Goal: Information Seeking & Learning: Find specific fact

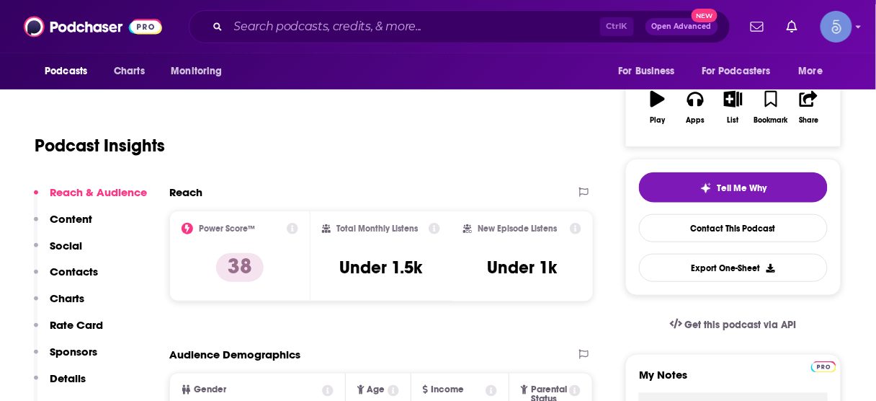
scroll to position [231, 0]
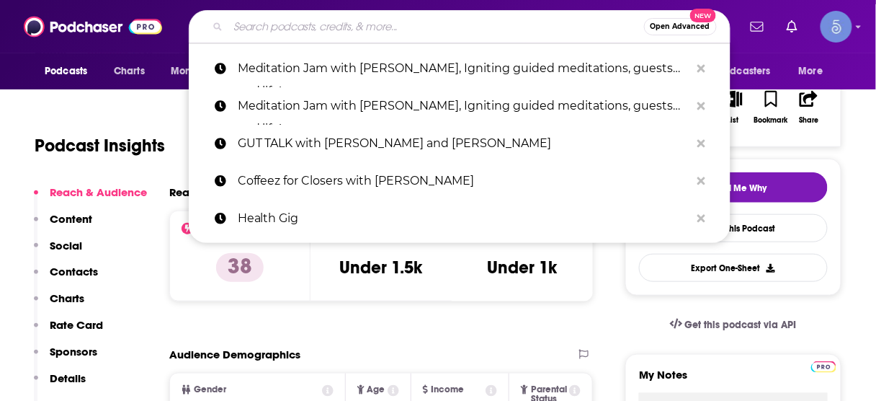
click at [412, 29] on input "Search podcasts, credits, & more..." at bounding box center [436, 26] width 416 height 23
paste input "Exploring the Mystical Side of Life"
type input "Exploring the Mystical Side of Life"
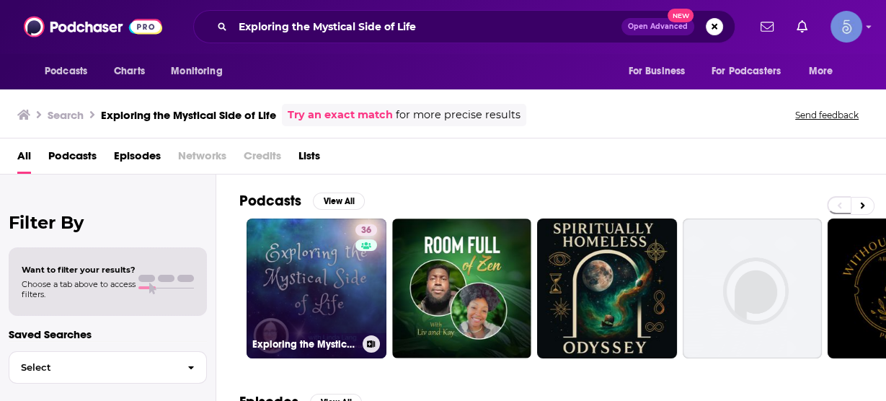
click at [312, 273] on link "36 Exploring the Mystical Side of Life" at bounding box center [316, 288] width 140 height 140
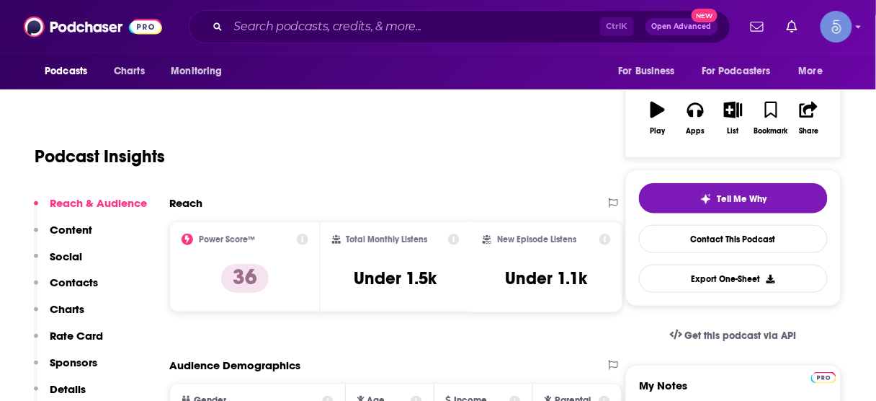
scroll to position [231, 0]
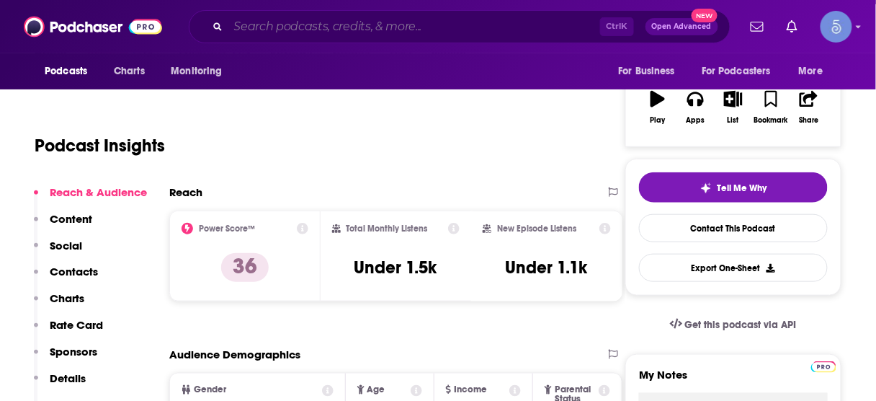
click at [496, 27] on input "Search podcasts, credits, & more..." at bounding box center [414, 26] width 372 height 23
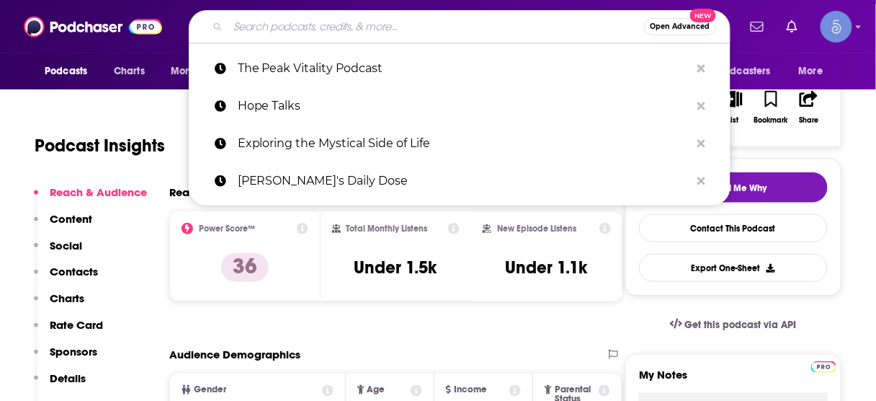
paste input "Meditation Jam with [PERSON_NAME], Igniting guided meditations, guests and life!"
type input "Meditation Jam with [PERSON_NAME], Igniting guided meditations, guests and life!"
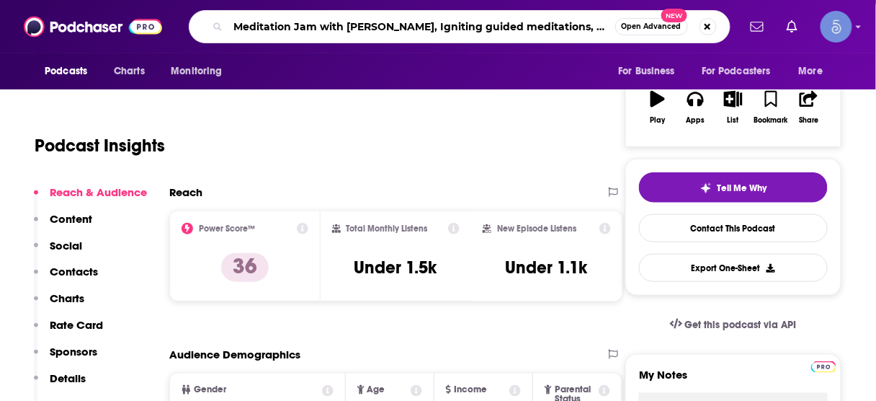
scroll to position [0, 40]
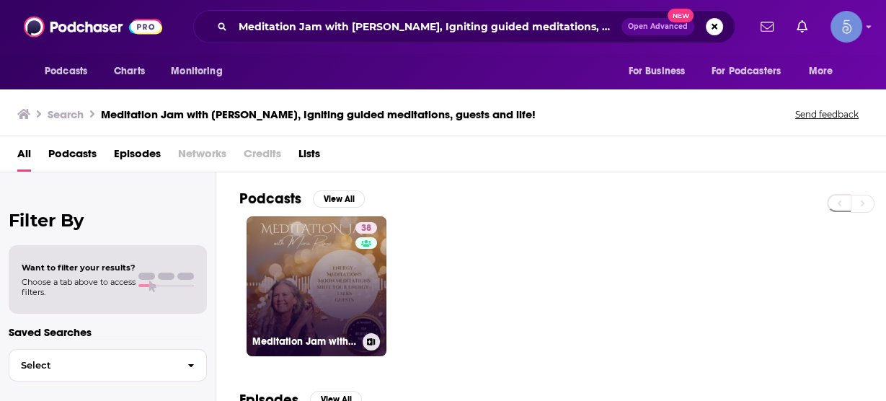
click at [316, 285] on link "38 Meditation Jam with [PERSON_NAME], Igniting guided meditations, guests and l…" at bounding box center [316, 286] width 140 height 140
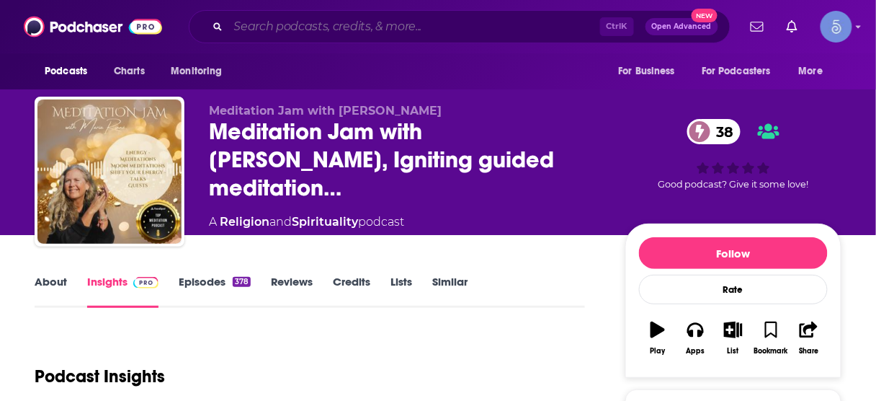
click at [494, 23] on input "Search podcasts, credits, & more..." at bounding box center [414, 26] width 372 height 23
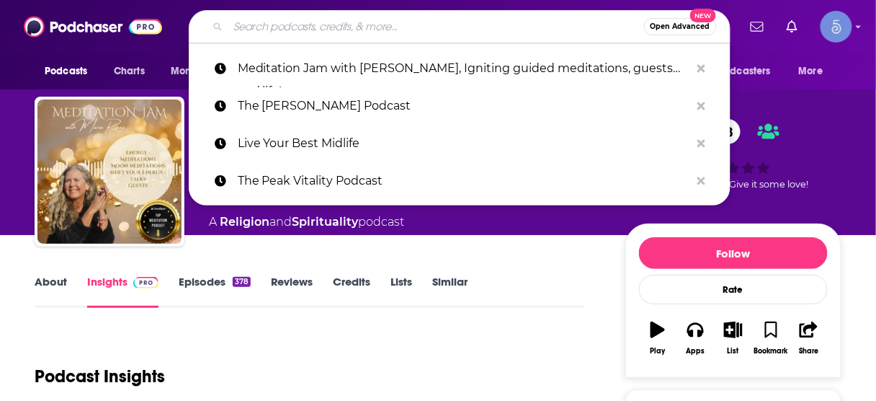
paste input "Living the Loss Life"
type input "Living the Loss Life"
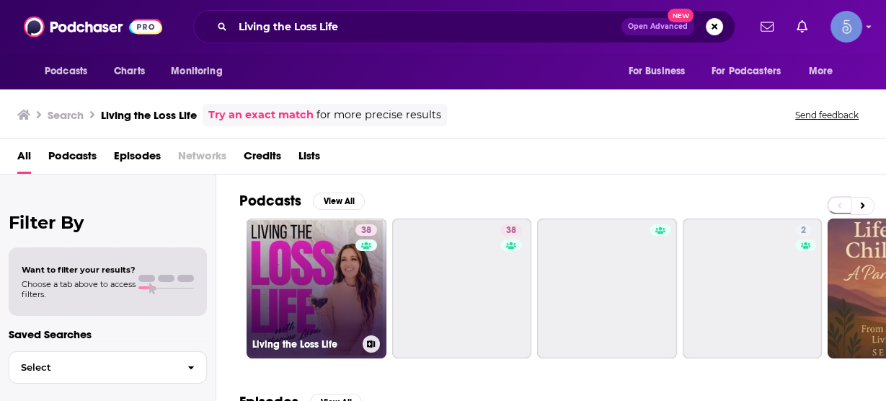
click at [339, 259] on link "38 Living the Loss Life" at bounding box center [316, 288] width 140 height 140
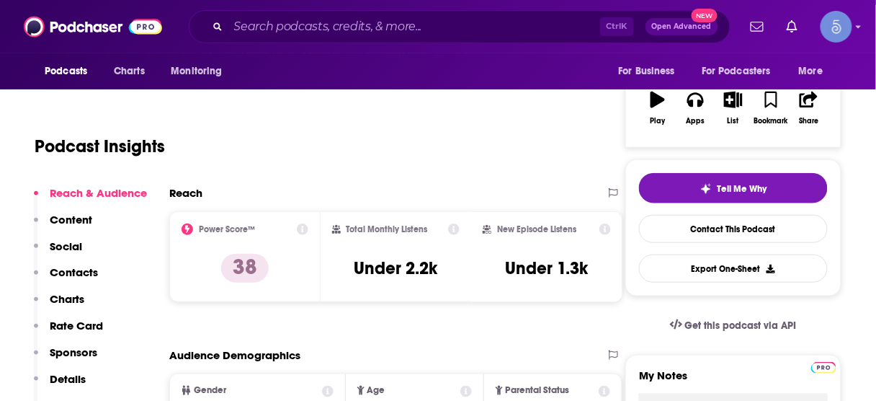
scroll to position [231, 0]
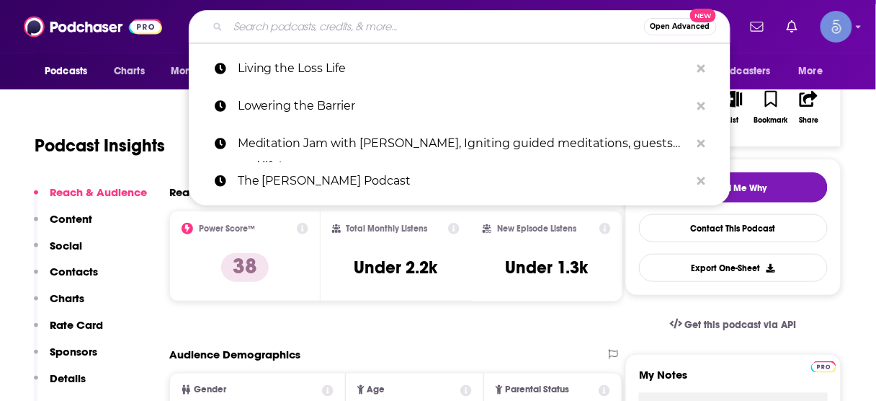
drag, startPoint x: 439, startPoint y: 37, endPoint x: 444, endPoint y: 30, distance: 8.8
click at [444, 30] on input "Search podcasts, credits, & more..." at bounding box center [436, 26] width 416 height 23
paste input "Biohacking with [PERSON_NAME]"
type input "Biohacking with [PERSON_NAME]"
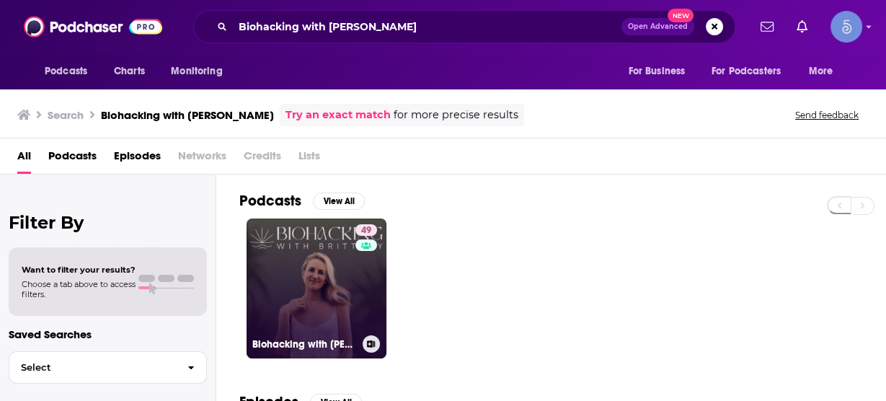
click at [320, 279] on link "49 Biohacking with [PERSON_NAME]" at bounding box center [316, 288] width 140 height 140
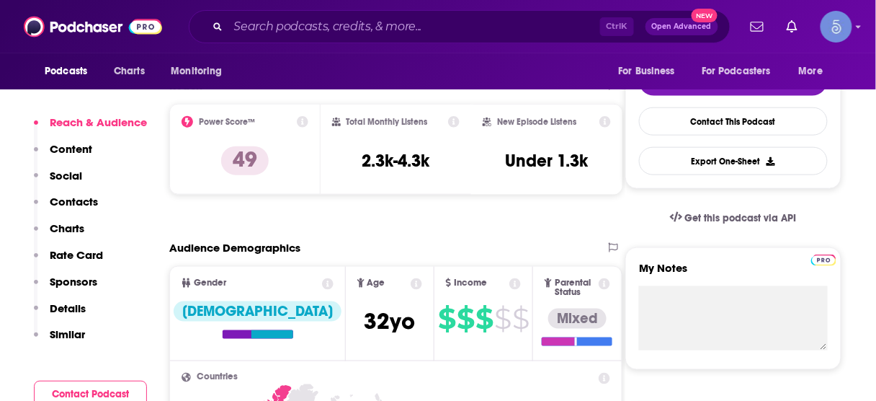
scroll to position [346, 0]
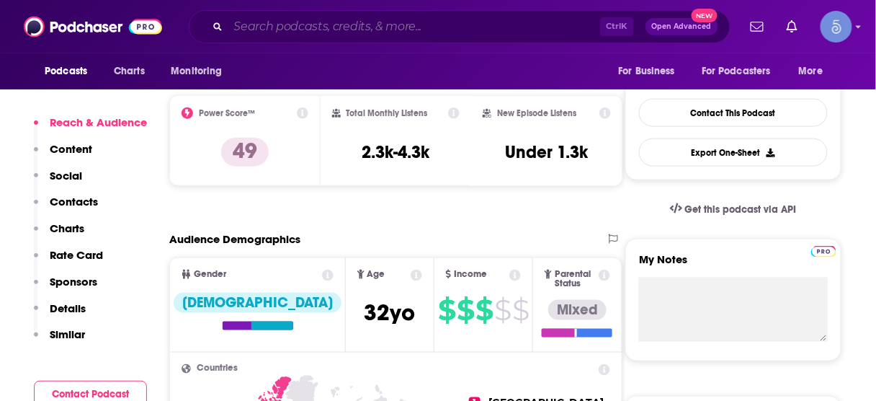
click at [452, 30] on input "Search podcasts, credits, & more..." at bounding box center [414, 26] width 372 height 23
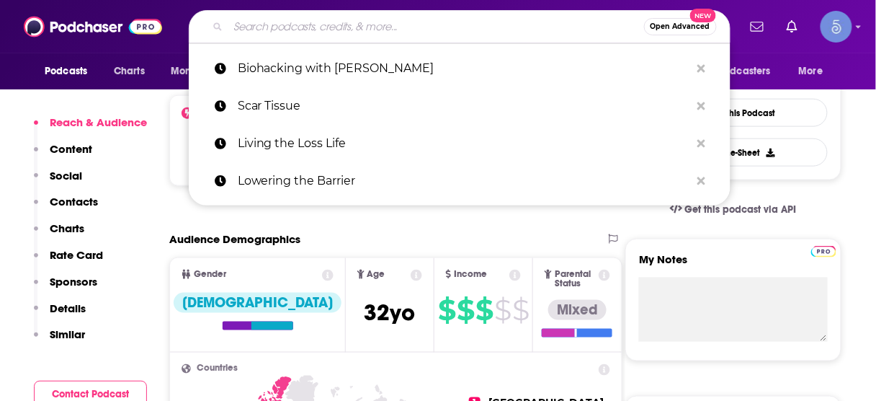
paste input "Leveraging Thought Leadership"
type input "Leveraging Thought Leadership"
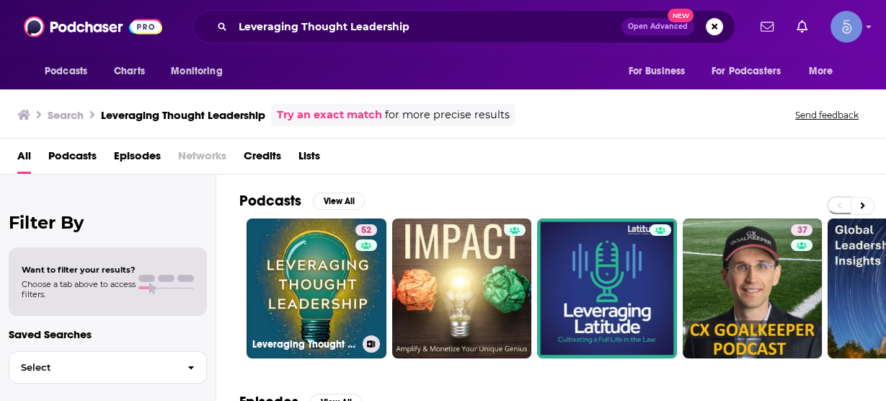
click at [350, 256] on div "Has guests" at bounding box center [365, 265] width 60 height 22
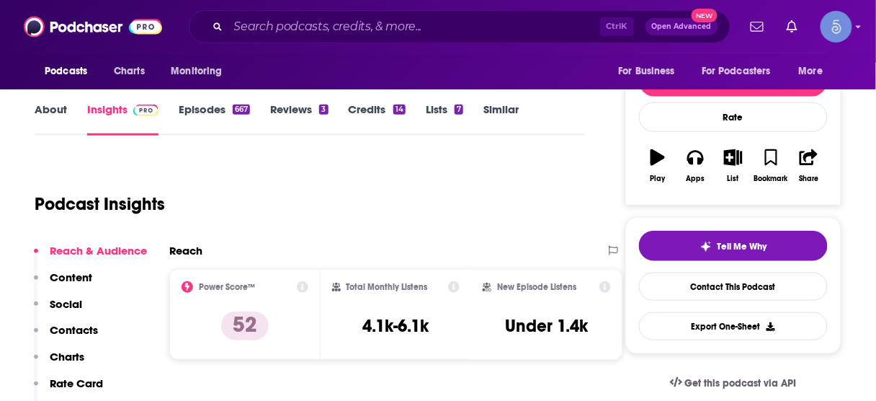
scroll to position [173, 0]
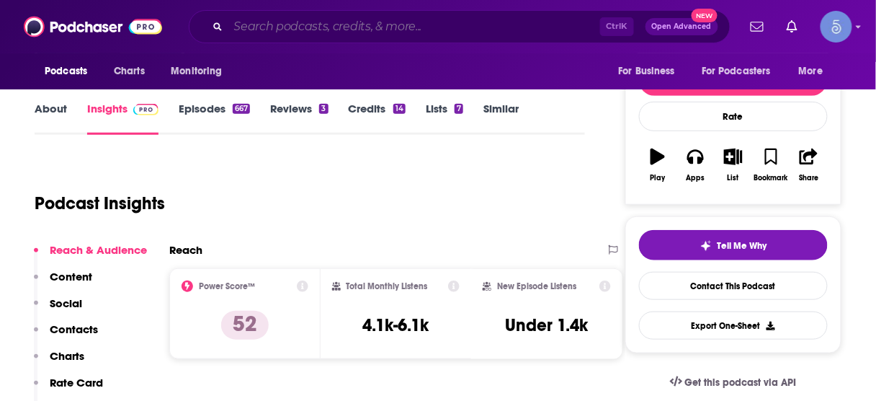
click at [408, 21] on input "Search podcasts, credits, & more..." at bounding box center [414, 26] width 372 height 23
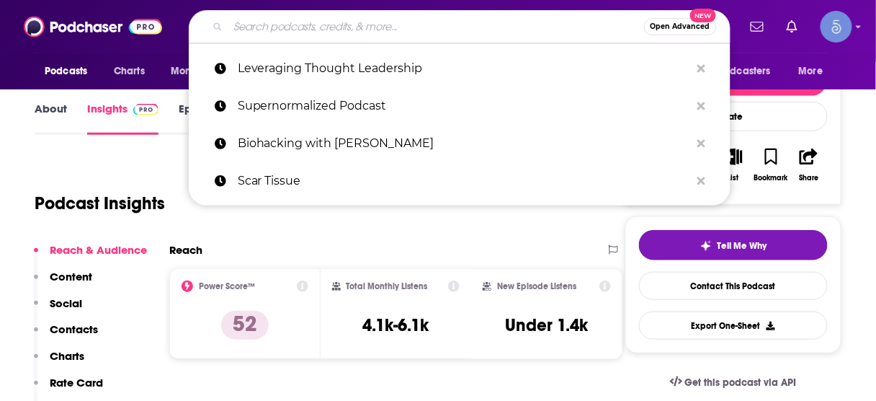
paste input "Food Tech Talk: Supply Chain Insights From Farm to Fork"
type input "Food Tech Talk: Supply Chain Insights From Farm to Fork"
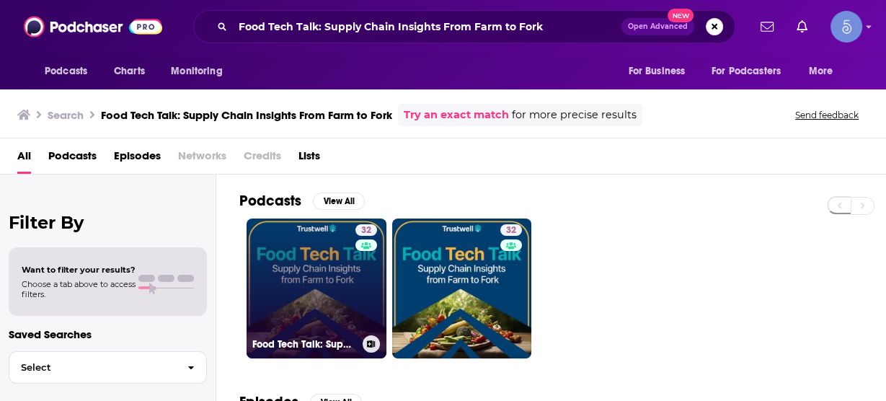
click at [322, 280] on link "32 Food Tech Talk: Supply Chain Insights From Farm to Fork" at bounding box center [316, 288] width 140 height 140
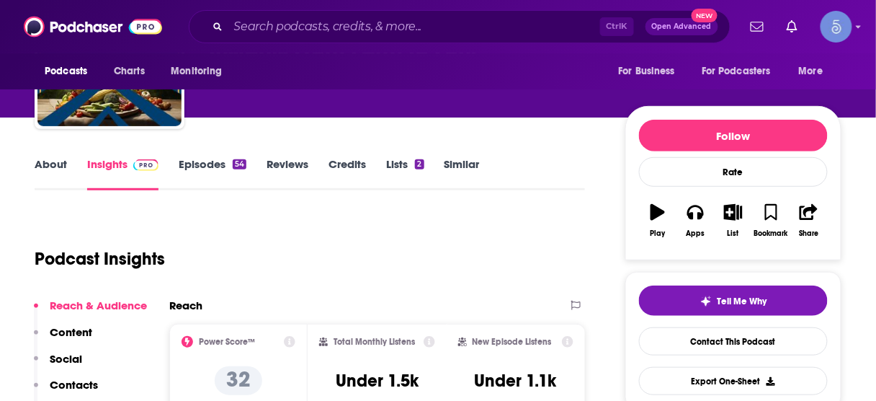
scroll to position [288, 0]
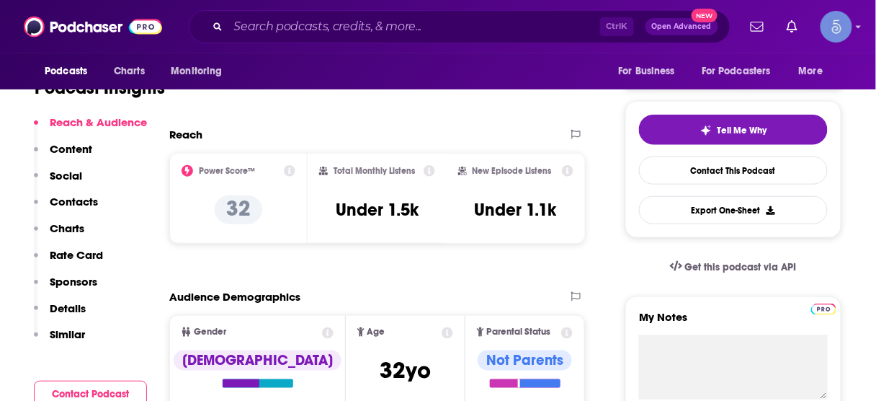
click at [78, 203] on p "Contacts" at bounding box center [74, 202] width 48 height 14
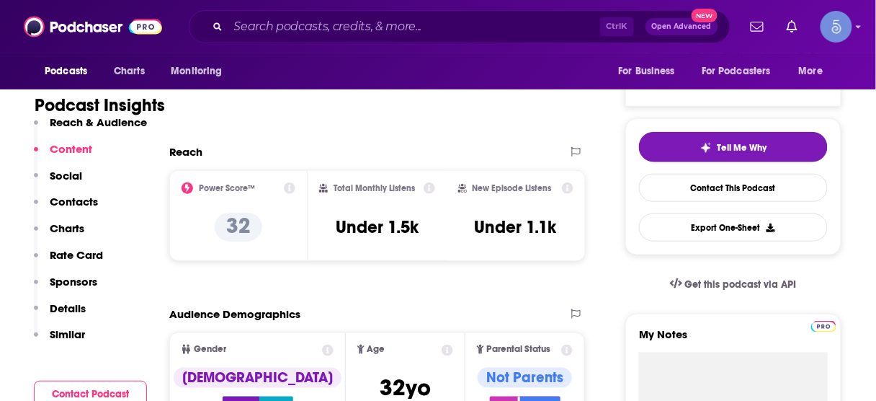
scroll to position [270, 0]
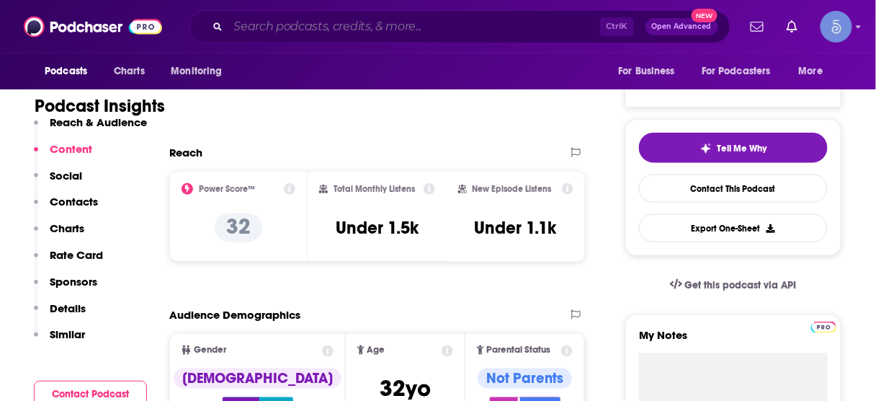
click at [453, 23] on input "Search podcasts, credits, & more..." at bounding box center [414, 26] width 372 height 23
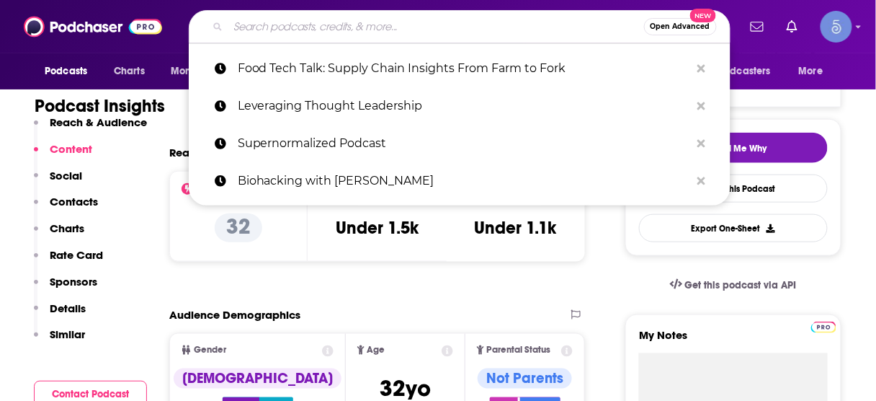
paste input "Meditation Jam with [PERSON_NAME], Igniting guided meditations, guests and life!"
type input "Meditation Jam with [PERSON_NAME], Igniting guided meditations, guests and life!"
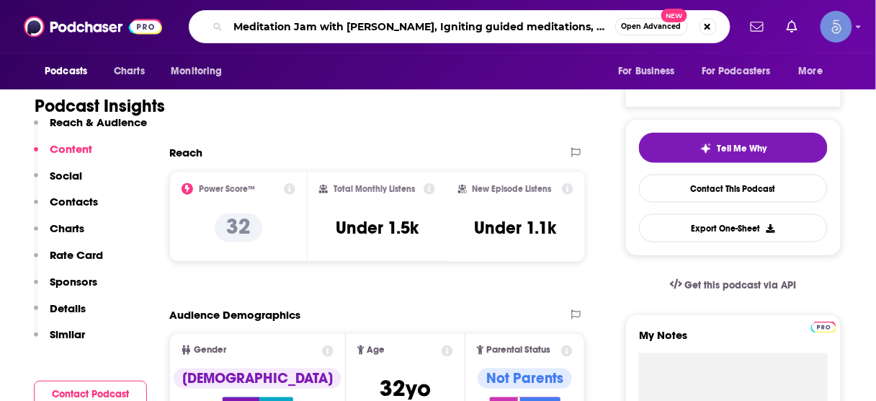
scroll to position [0, 40]
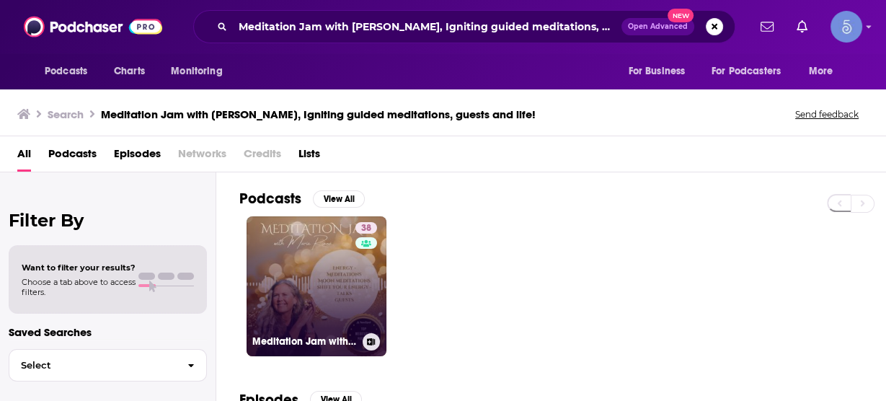
click at [311, 270] on link "38 Meditation Jam with [PERSON_NAME], Igniting guided meditations, guests and l…" at bounding box center [316, 286] width 140 height 140
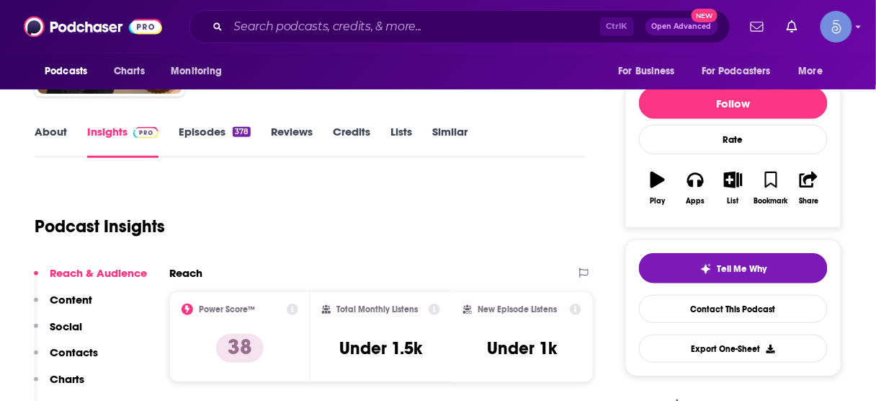
scroll to position [288, 0]
